Goal: Find specific page/section: Find specific page/section

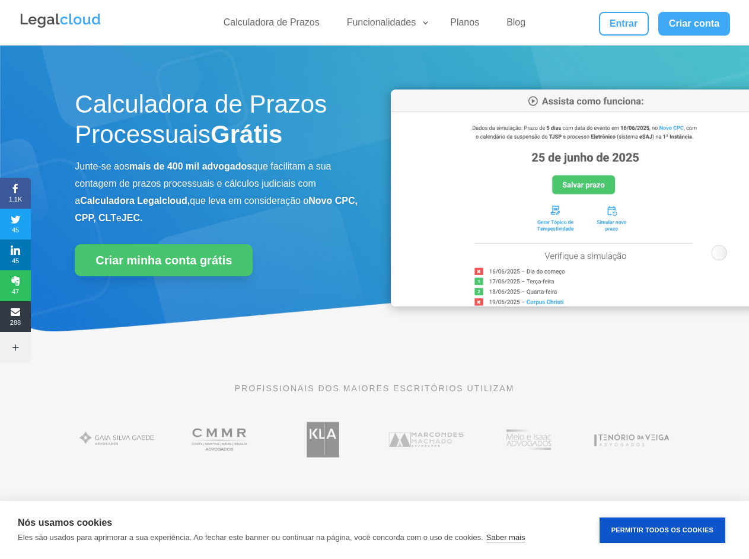
click at [374, 279] on div "Calculadora de Prazos Processuais Grátis Junte-se aos mais de 400 mil advogados…" at bounding box center [374, 201] width 599 height 253
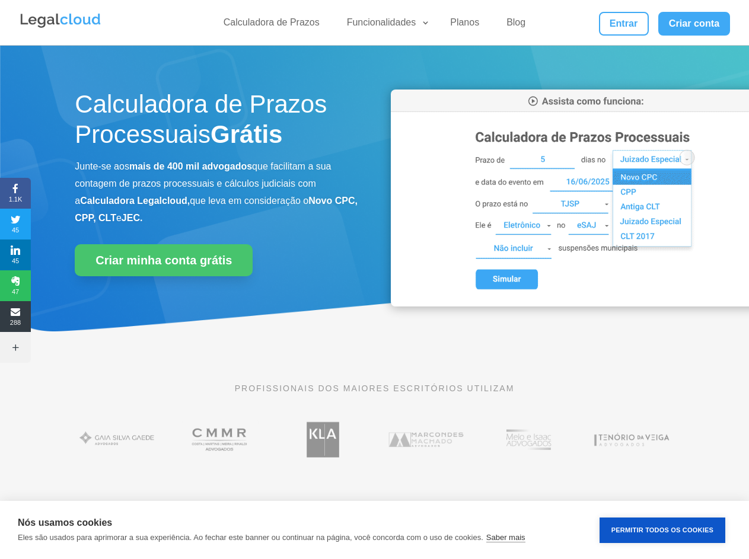
click at [374, 279] on div "Calculadora de Prazos Processuais Grátis Junte-se aos mais de 400 mil advogados…" at bounding box center [374, 201] width 599 height 253
click at [385, 25] on link "Funcionalidades" at bounding box center [385, 25] width 91 height 17
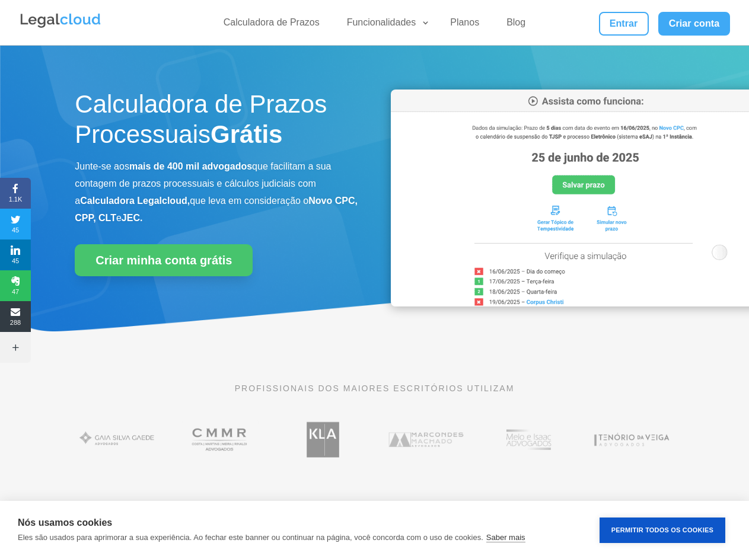
click at [15, 193] on span "1.1K" at bounding box center [15, 193] width 31 height 19
click at [15, 224] on span "45" at bounding box center [15, 224] width 31 height 19
click at [15, 255] on span "45" at bounding box center [15, 255] width 31 height 19
click at [15, 286] on span "47" at bounding box center [15, 285] width 31 height 19
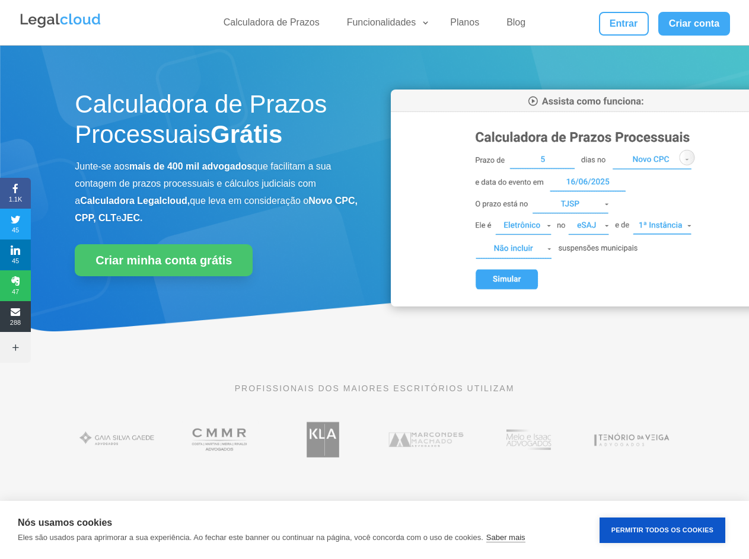
click at [15, 317] on span "288" at bounding box center [15, 316] width 31 height 19
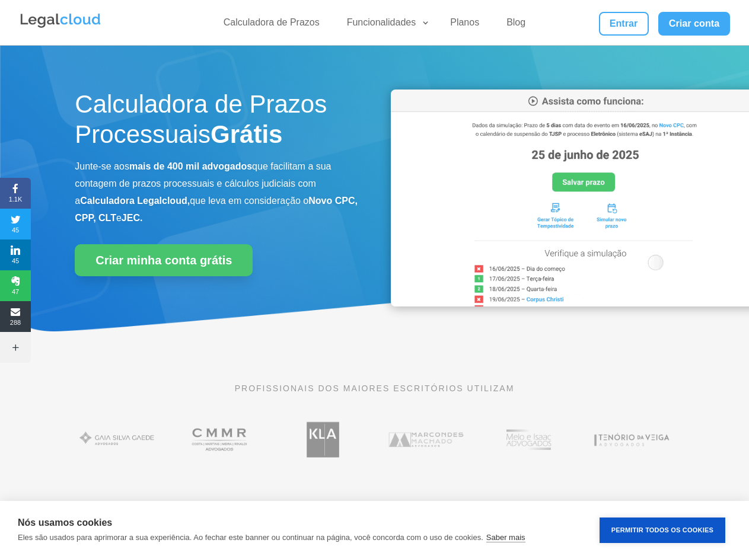
click at [15, 348] on icon at bounding box center [15, 347] width 31 height 9
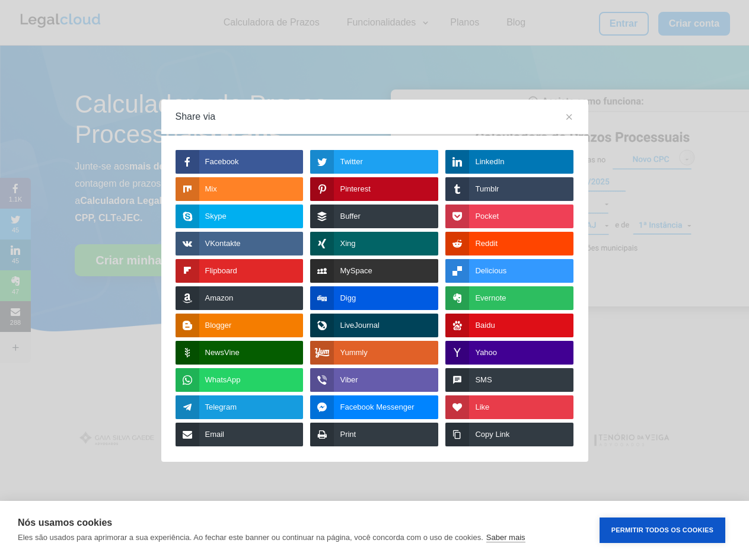
click at [663, 530] on button "Permitir Todos os Cookies" at bounding box center [663, 531] width 126 height 26
